Goal: Task Accomplishment & Management: Use online tool/utility

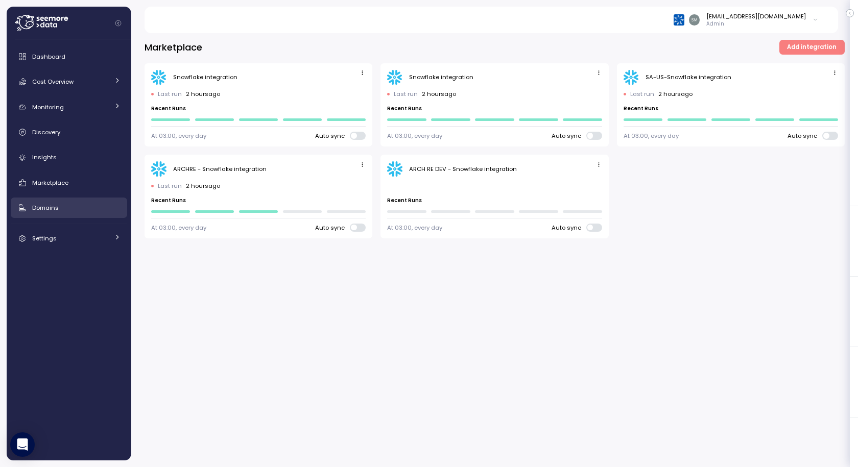
click at [61, 208] on div "Domains" at bounding box center [76, 208] width 88 height 10
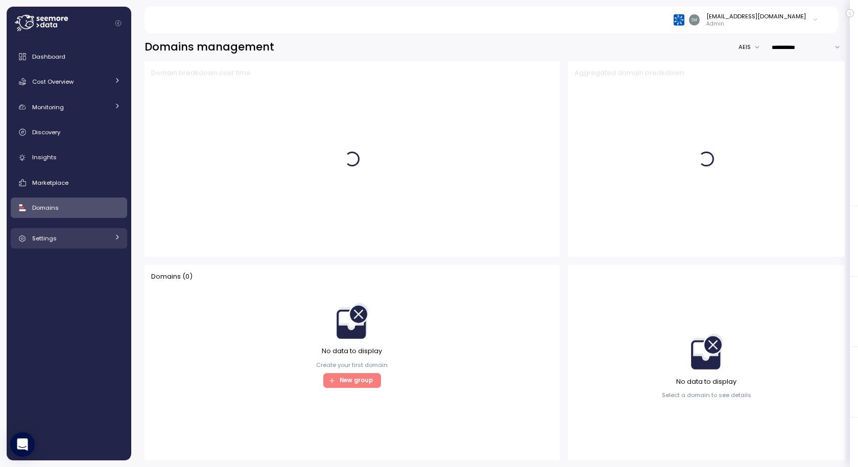
click at [47, 245] on link "Settings" at bounding box center [69, 238] width 116 height 20
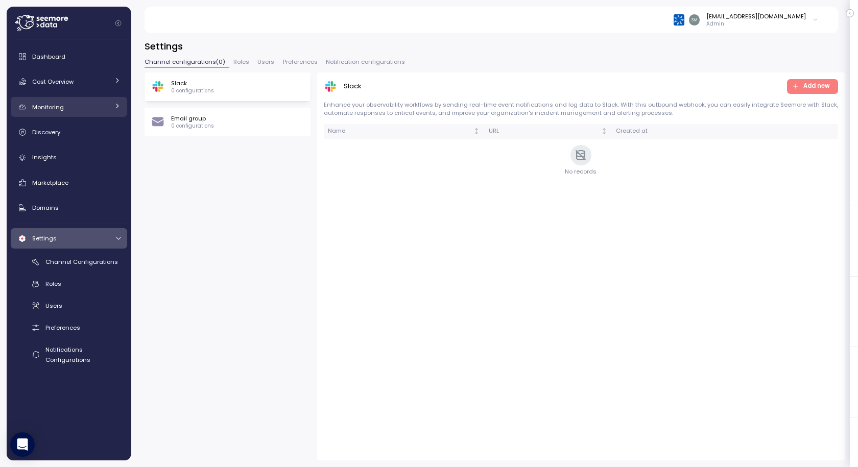
click at [61, 106] on span "Monitoring" at bounding box center [48, 107] width 32 height 8
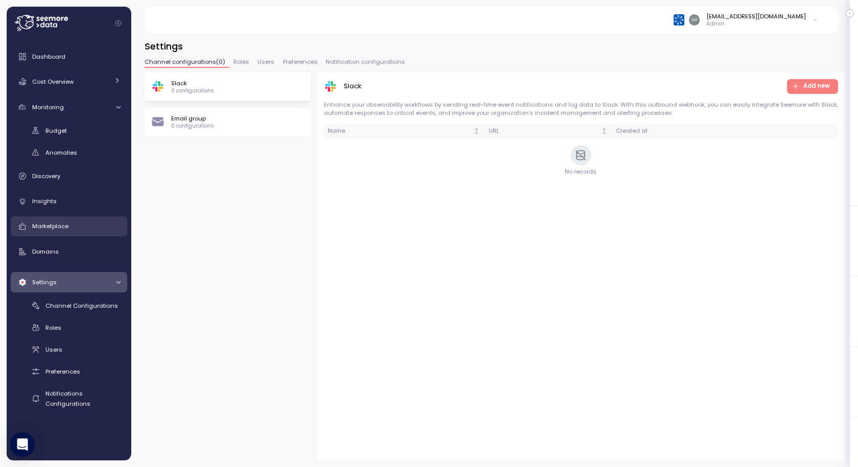
click at [60, 227] on span "Marketplace" at bounding box center [50, 226] width 36 height 8
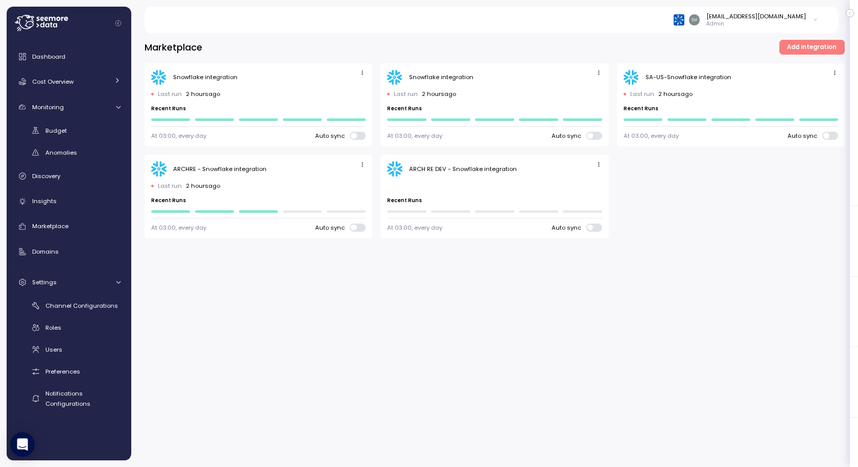
click at [534, 296] on div "Marketplace Add integration Snowflake integration Last run 2 hours ago Recent R…" at bounding box center [494, 247] width 727 height 441
click at [365, 71] on icon "button" at bounding box center [362, 72] width 7 height 7
click at [350, 89] on div "Edit" at bounding box center [352, 92] width 18 height 9
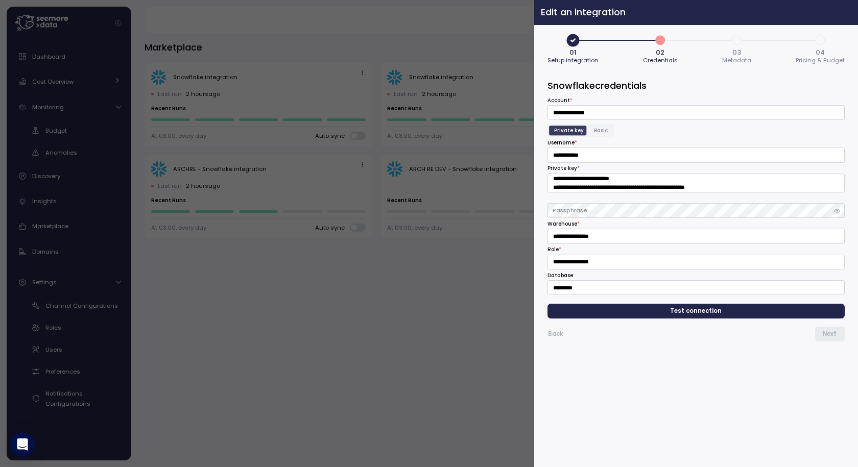
click at [844, 12] on icon "button" at bounding box center [848, 12] width 8 height 8
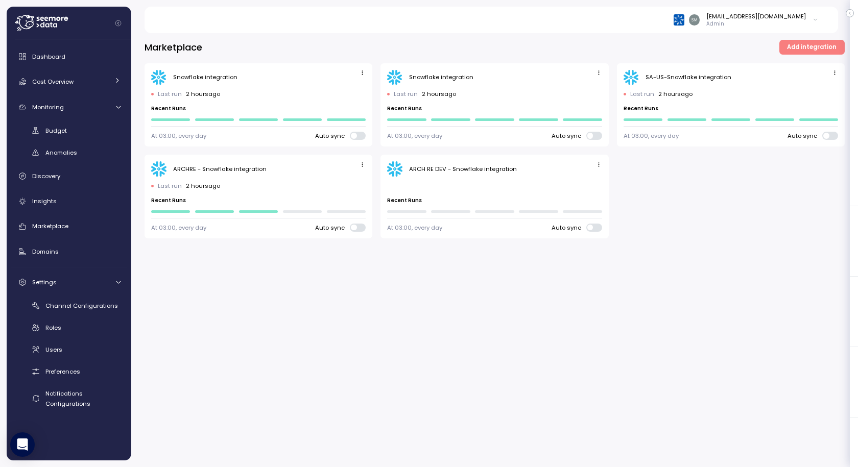
click at [465, 85] on div "Snowflake integration" at bounding box center [494, 77] width 215 height 15
click at [594, 72] on span "button" at bounding box center [599, 73] width 11 height 11
click at [584, 89] on div "Edit" at bounding box center [588, 92] width 18 height 9
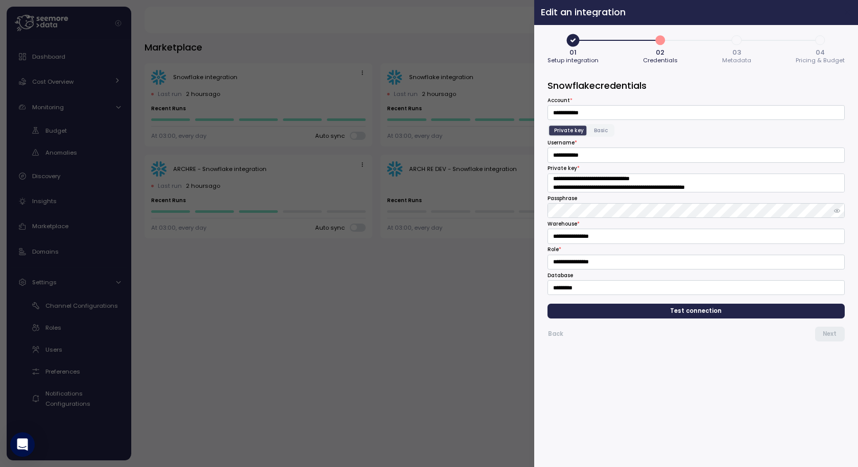
click at [848, 11] on icon "button" at bounding box center [848, 12] width 8 height 8
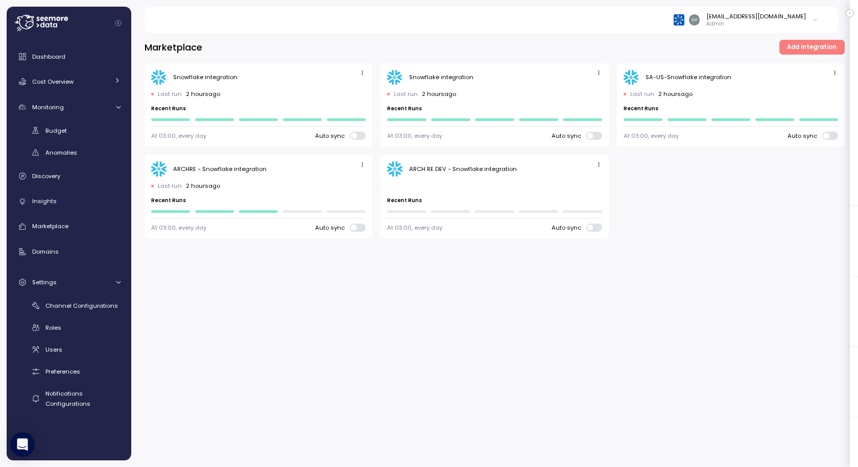
click at [440, 77] on div "Snowflake integration" at bounding box center [441, 77] width 64 height 8
click at [61, 80] on span "Cost Overview" at bounding box center [52, 82] width 41 height 8
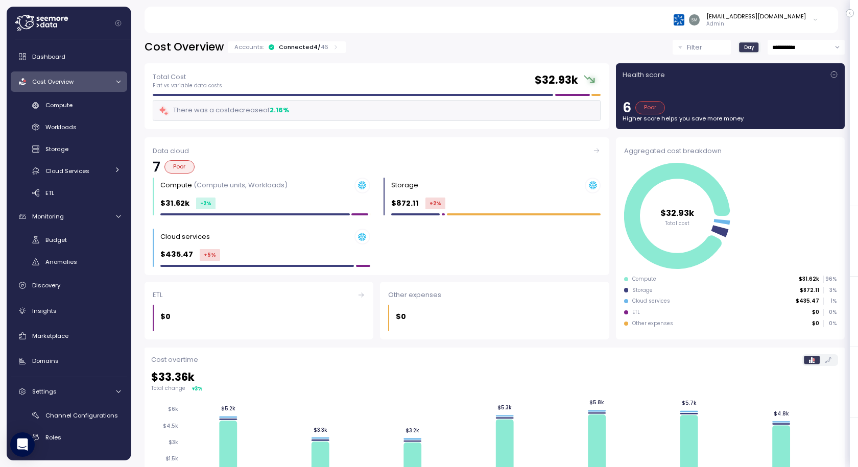
click at [687, 43] on p "Filter" at bounding box center [694, 47] width 15 height 10
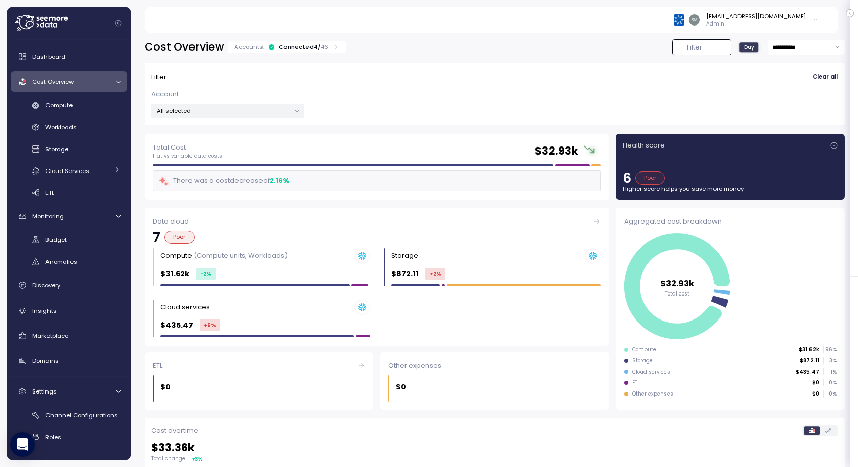
click at [239, 114] on p "All selected" at bounding box center [223, 111] width 133 height 8
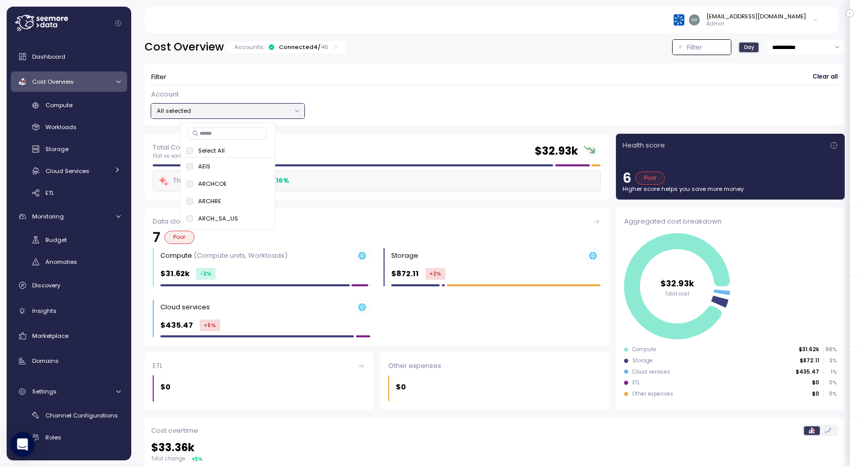
click at [205, 151] on p "Select All" at bounding box center [211, 151] width 27 height 8
drag, startPoint x: 199, startPoint y: 151, endPoint x: 212, endPoint y: 152, distance: 13.3
click at [210, 151] on p "Select All" at bounding box center [211, 151] width 27 height 8
click at [213, 152] on p "Select All" at bounding box center [211, 151] width 27 height 8
click at [254, 168] on span "only" at bounding box center [257, 166] width 12 height 11
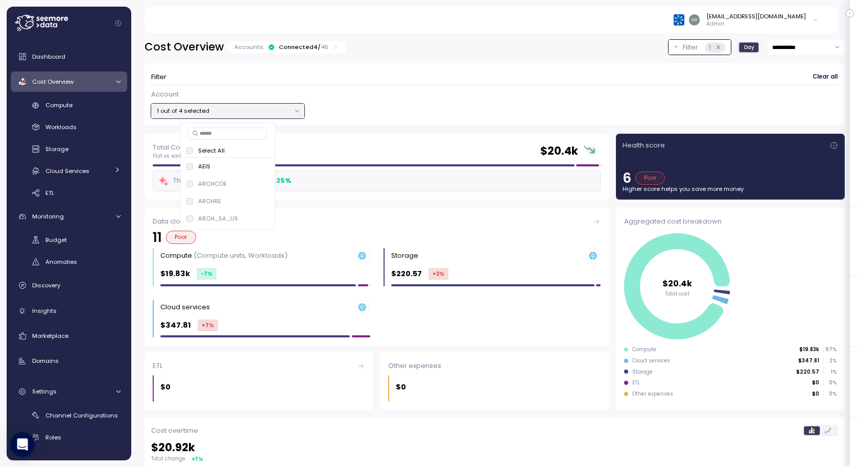
click at [539, 105] on div "Account 1 out of 4 selected" at bounding box center [494, 104] width 687 height 30
